Goal: Find contact information: Find contact information

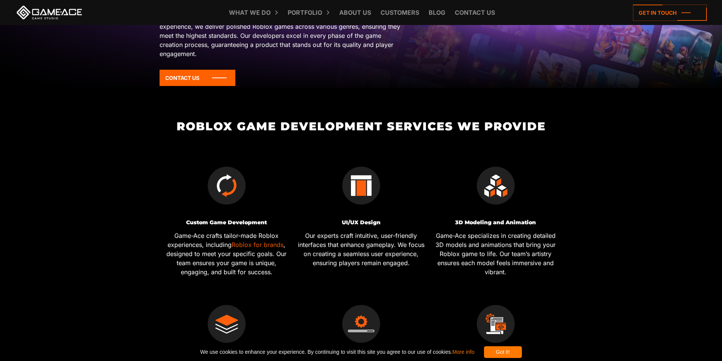
scroll to position [227, 0]
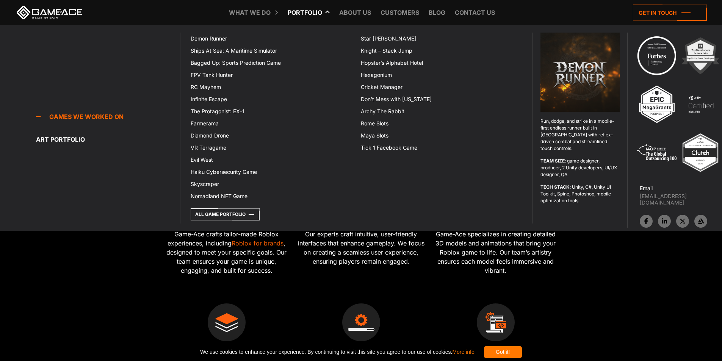
click at [307, 19] on link "Portfolio" at bounding box center [305, 12] width 42 height 25
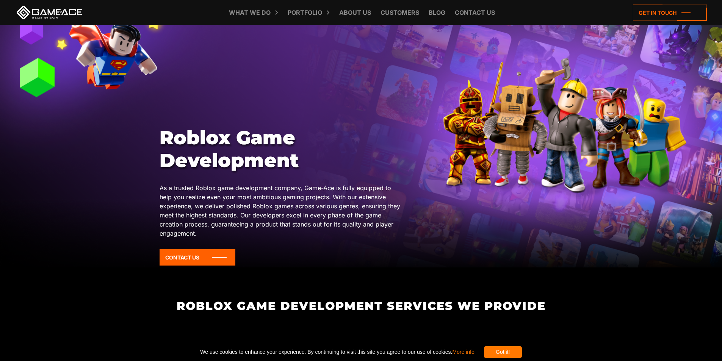
scroll to position [0, 0]
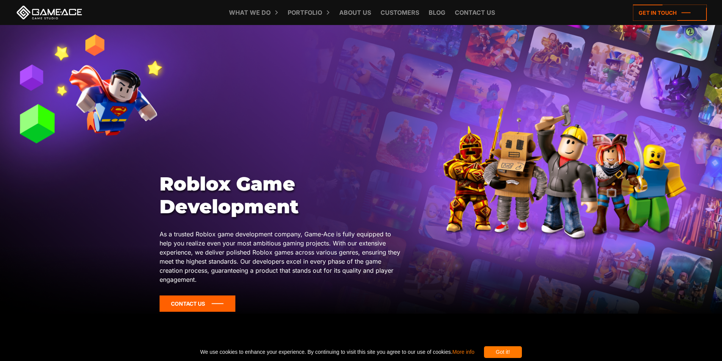
click at [214, 305] on icon at bounding box center [198, 304] width 76 height 16
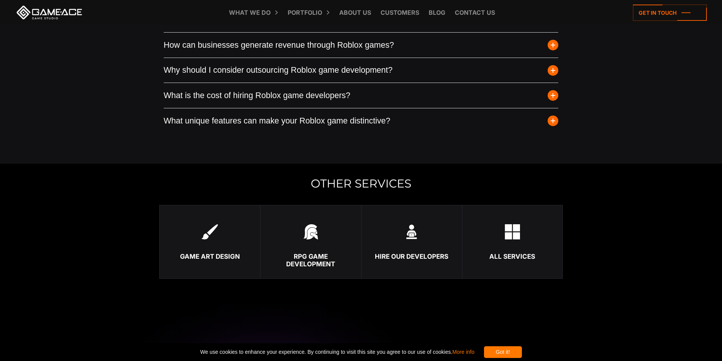
scroll to position [2095, 0]
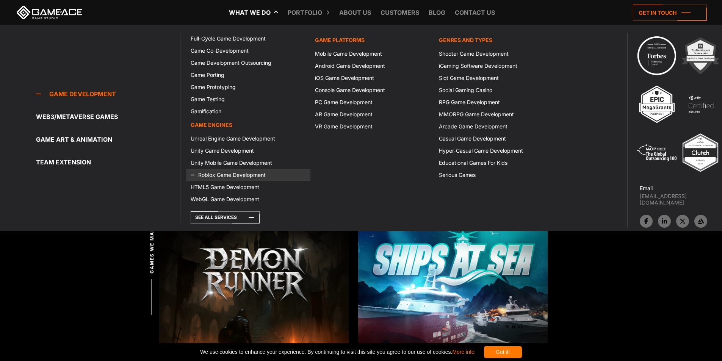
scroll to position [76, 0]
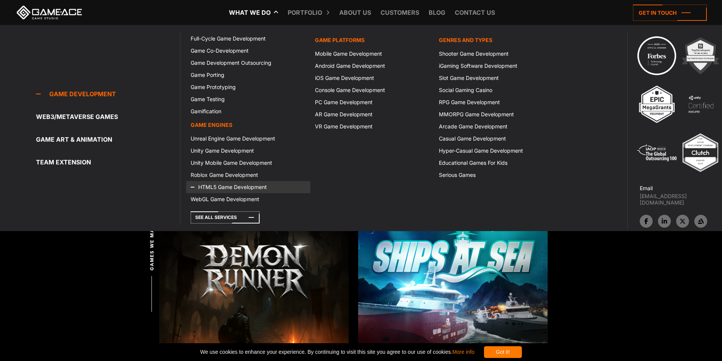
drag, startPoint x: 293, startPoint y: 189, endPoint x: 289, endPoint y: 190, distance: 4.2
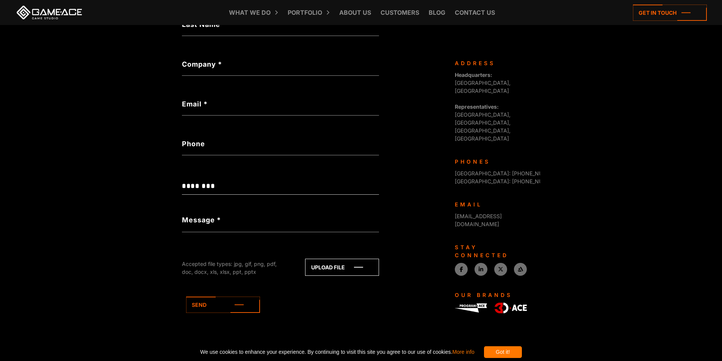
scroll to position [229, 0]
drag, startPoint x: 385, startPoint y: 39, endPoint x: 385, endPoint y: 31, distance: 8.3
